Goal: Task Accomplishment & Management: Manage account settings

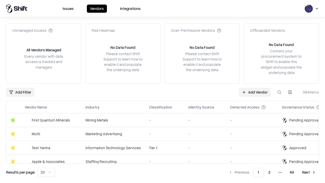
click at [255, 92] on link "Add Vendor" at bounding box center [255, 92] width 32 height 9
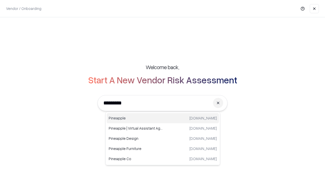
click at [163, 118] on div "Pineapple [DOMAIN_NAME]" at bounding box center [163, 118] width 112 height 10
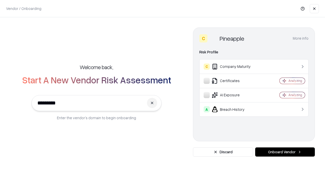
type input "*********"
click at [285, 152] on button "Onboard Vendor" at bounding box center [285, 151] width 60 height 9
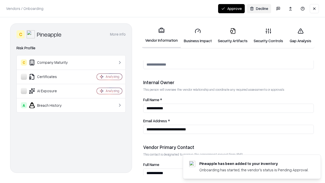
scroll to position [263, 0]
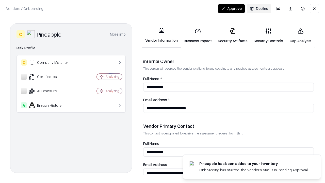
click at [198, 36] on link "Business Impact" at bounding box center [198, 36] width 34 height 24
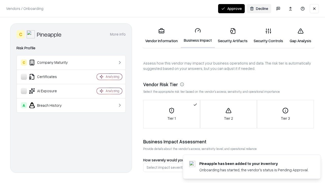
click at [232, 36] on link "Security Artifacts" at bounding box center [233, 36] width 36 height 24
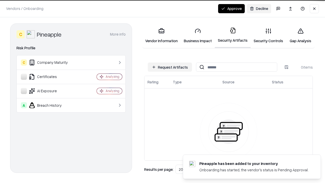
click at [170, 67] on button "Request Artifacts" at bounding box center [170, 66] width 44 height 9
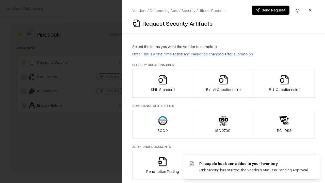
click at [162, 83] on icon "button" at bounding box center [163, 80] width 10 height 10
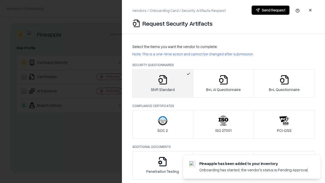
click at [270, 10] on button "Send Request" at bounding box center [270, 10] width 38 height 9
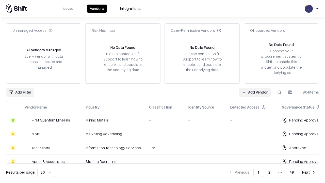
click at [279, 92] on button at bounding box center [279, 92] width 9 height 9
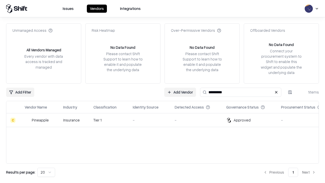
type input "*********"
click at [165, 120] on div "-" at bounding box center [150, 119] width 34 height 5
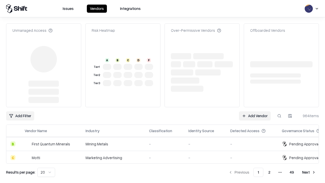
click at [255, 111] on link "Add Vendor" at bounding box center [255, 115] width 32 height 9
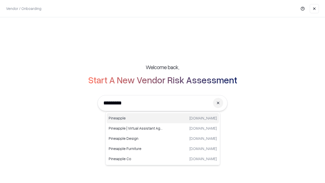
click at [163, 118] on div "Pineapple [DOMAIN_NAME]" at bounding box center [163, 118] width 112 height 10
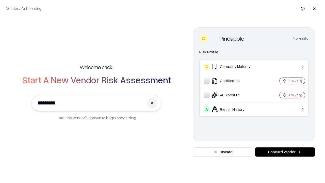
type input "*********"
click at [285, 152] on button "Onboard Vendor" at bounding box center [285, 151] width 60 height 9
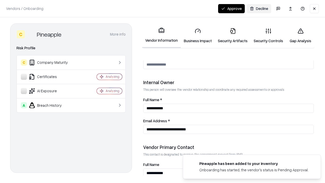
scroll to position [263, 0]
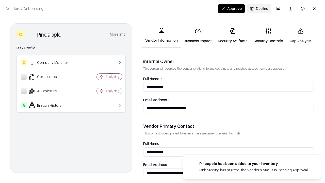
click at [231, 8] on button "Approve" at bounding box center [231, 8] width 27 height 9
